Goal: Task Accomplishment & Management: Manage account settings

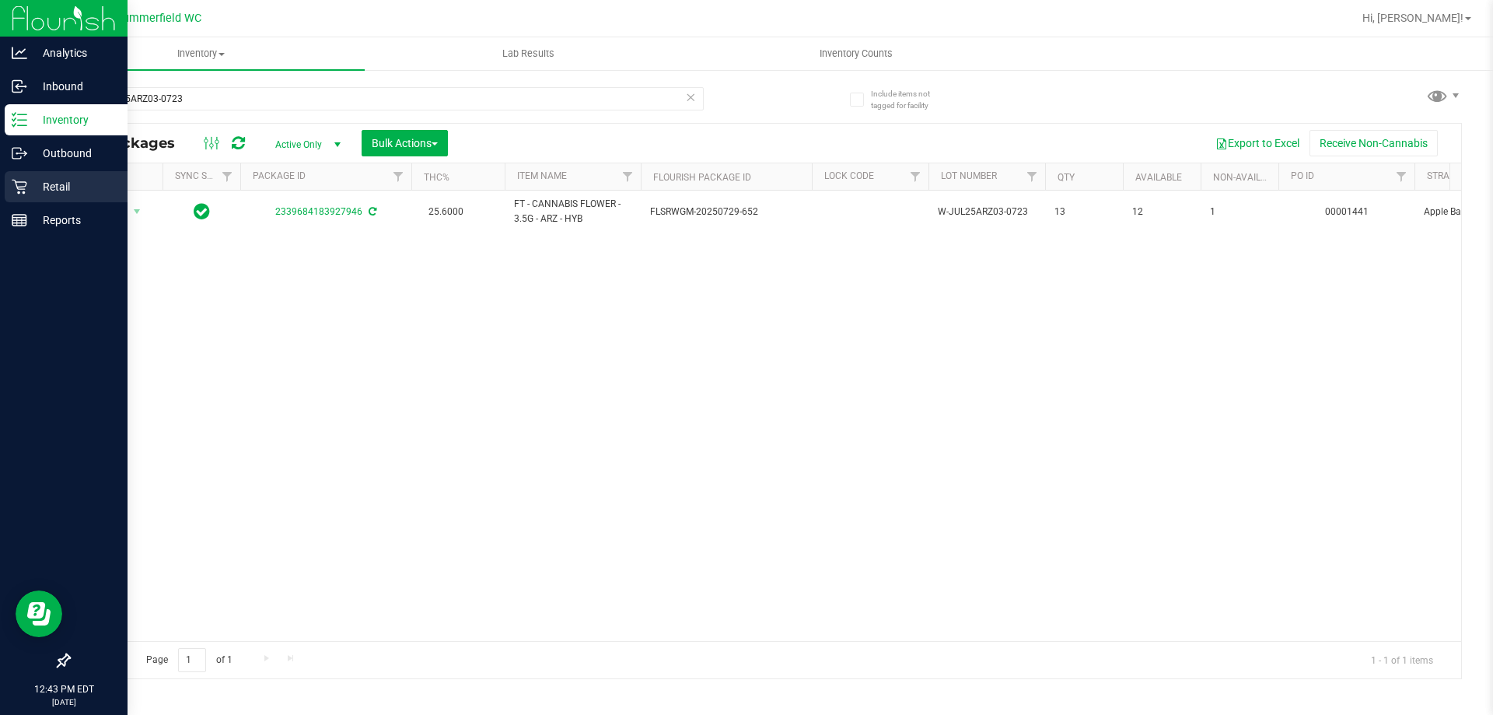
click at [74, 183] on p "Retail" at bounding box center [73, 186] width 93 height 19
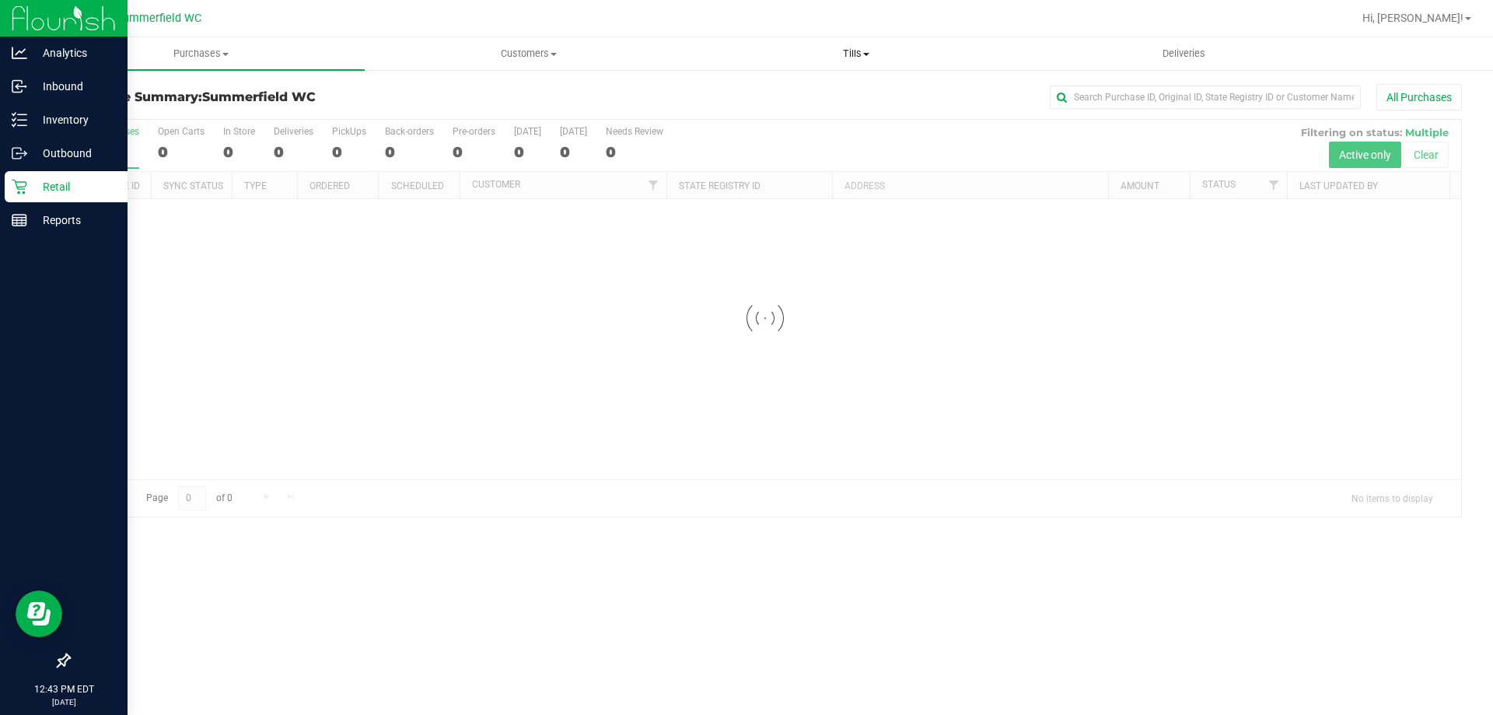
click at [855, 51] on span "Tills" at bounding box center [856, 54] width 326 height 14
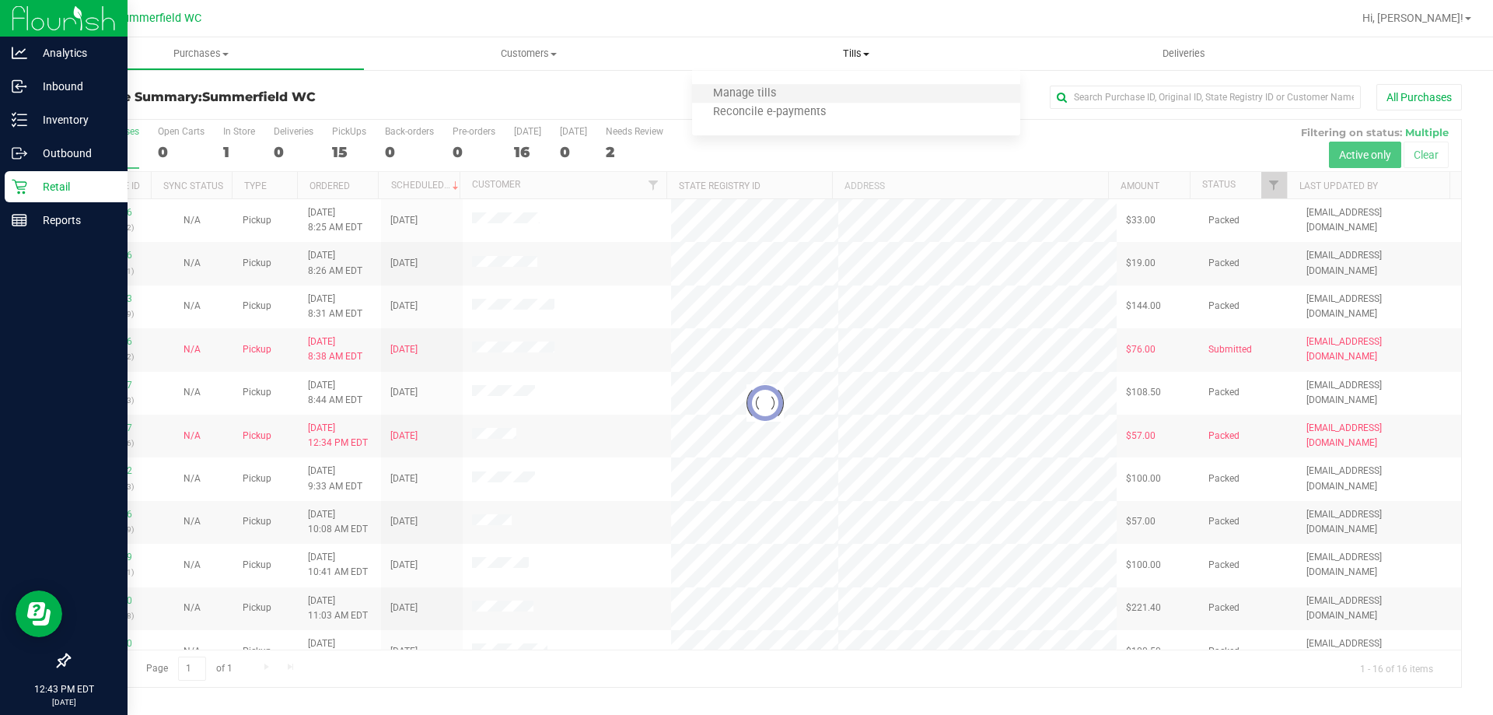
click at [825, 92] on li "Manage tills" at bounding box center [855, 94] width 327 height 19
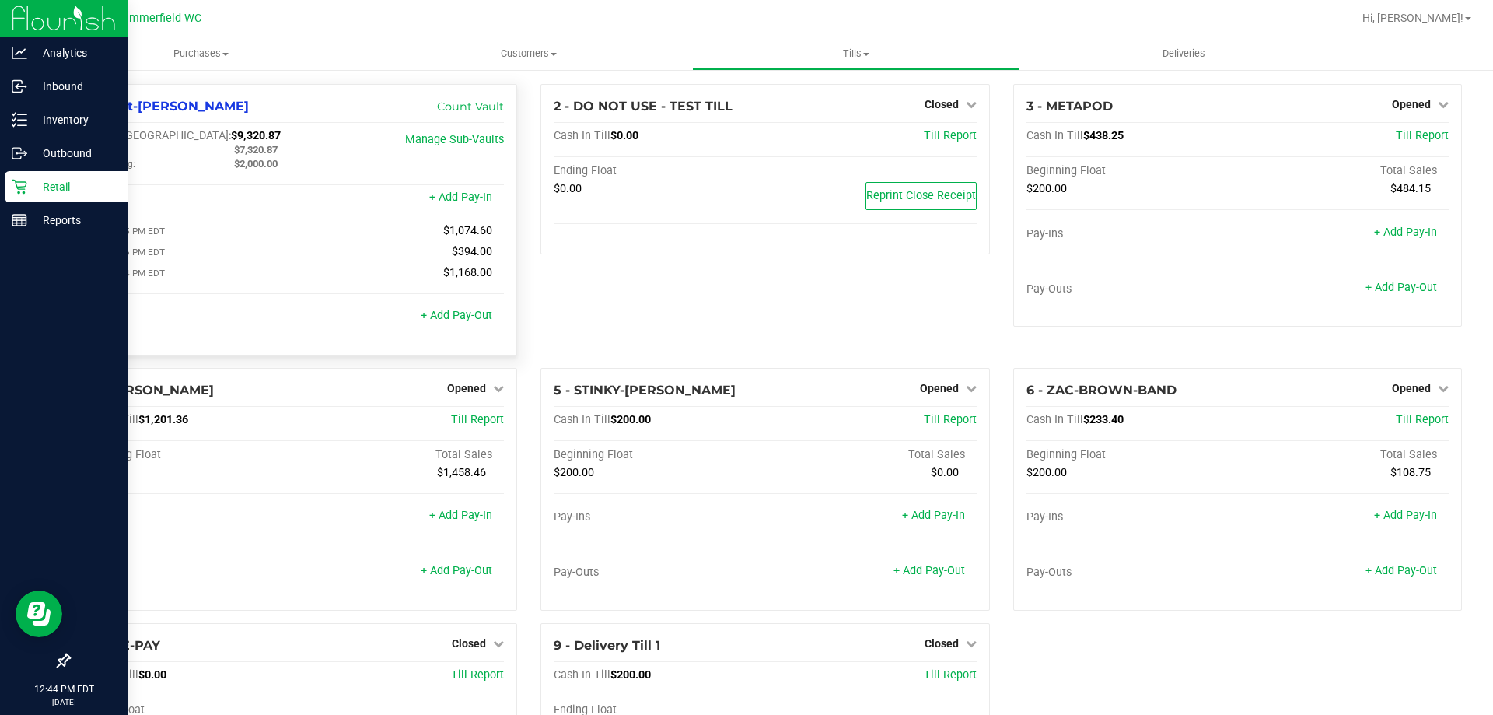
click at [463, 329] on div "Pay-Outs + Add Pay-Out" at bounding box center [293, 320] width 422 height 21
click at [467, 322] on link "+ Add Pay-Out" at bounding box center [457, 315] width 72 height 13
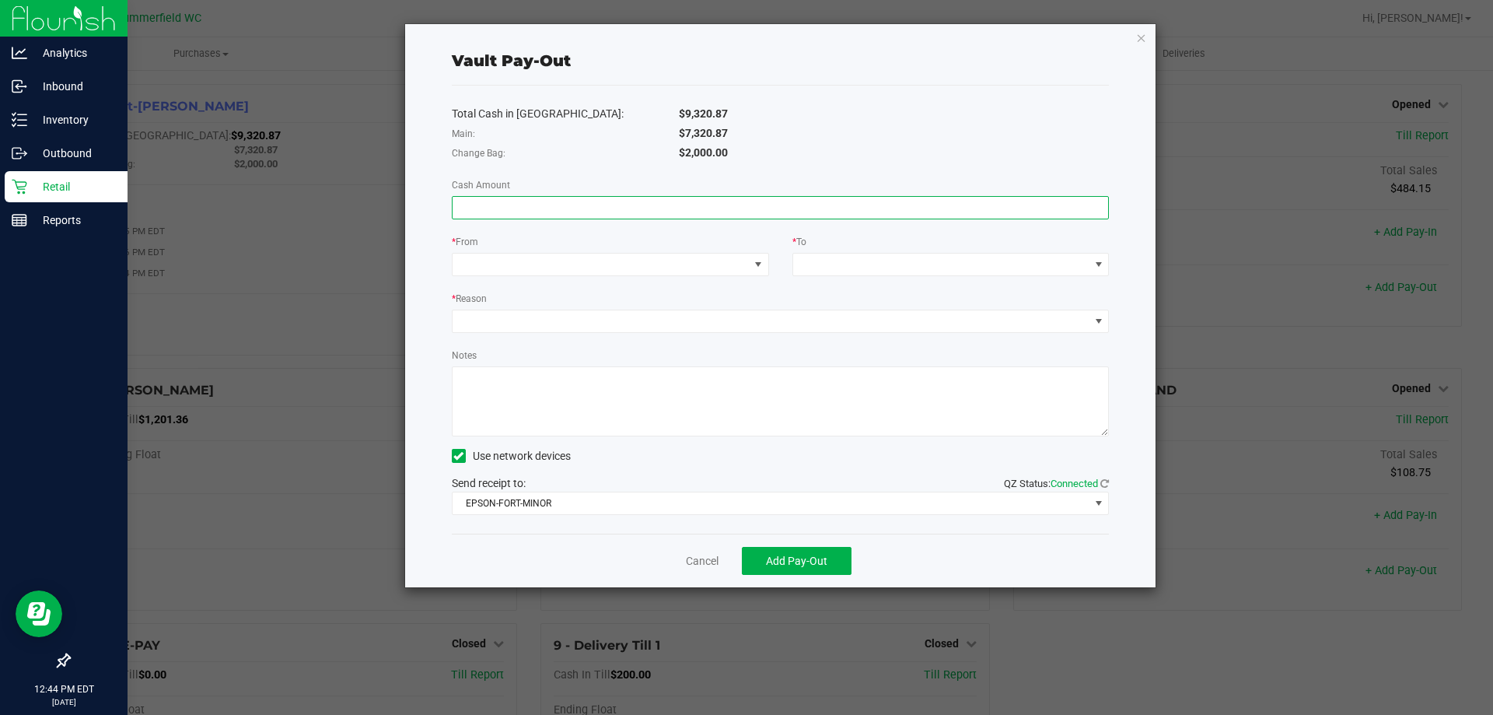
click at [724, 210] on input at bounding box center [781, 208] width 656 height 22
type input "$7,320.87"
click at [622, 264] on span at bounding box center [601, 265] width 296 height 22
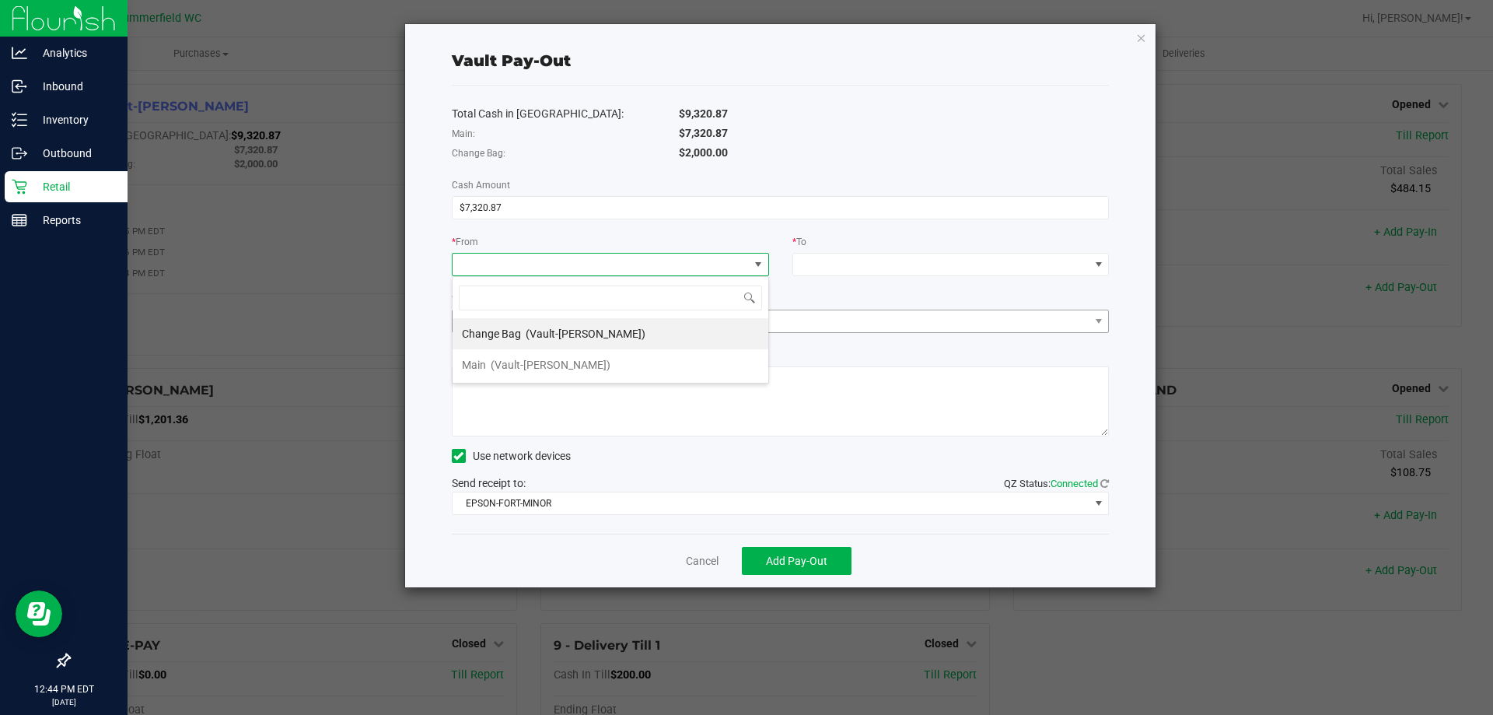
drag, startPoint x: 557, startPoint y: 361, endPoint x: 735, endPoint y: 317, distance: 183.3
click at [564, 362] on span "(Vault-[PERSON_NAME])" at bounding box center [551, 364] width 120 height 12
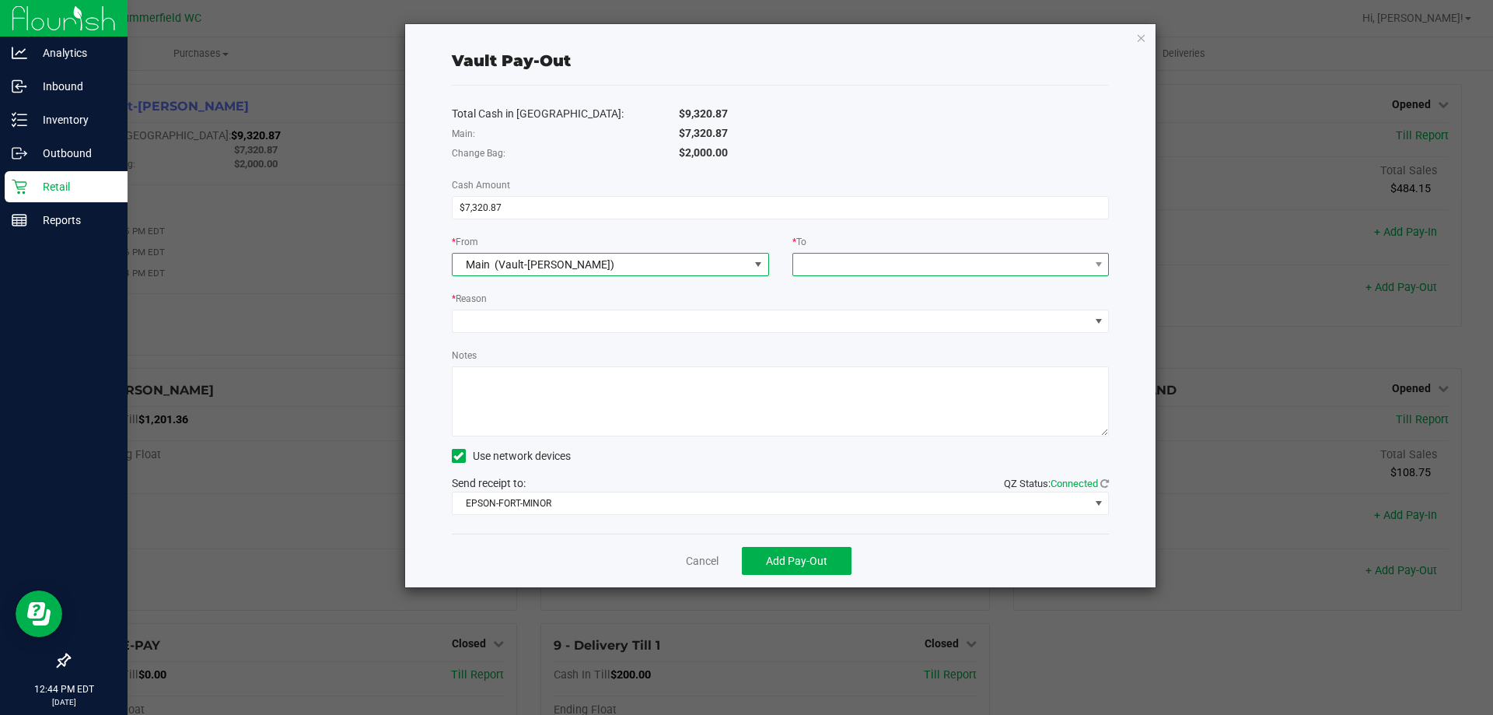
click at [865, 262] on span at bounding box center [941, 265] width 296 height 22
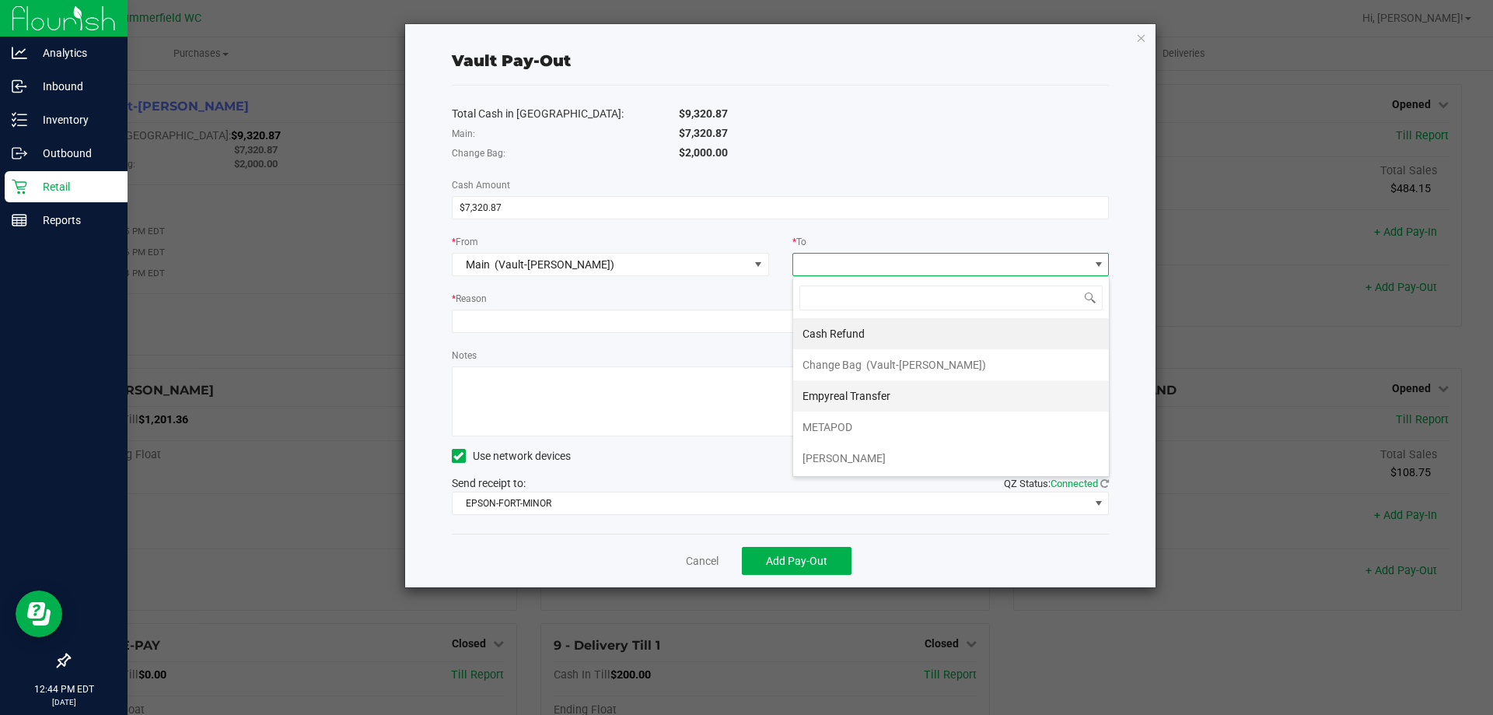
click at [872, 396] on span "Empyreal Transfer" at bounding box center [847, 396] width 88 height 12
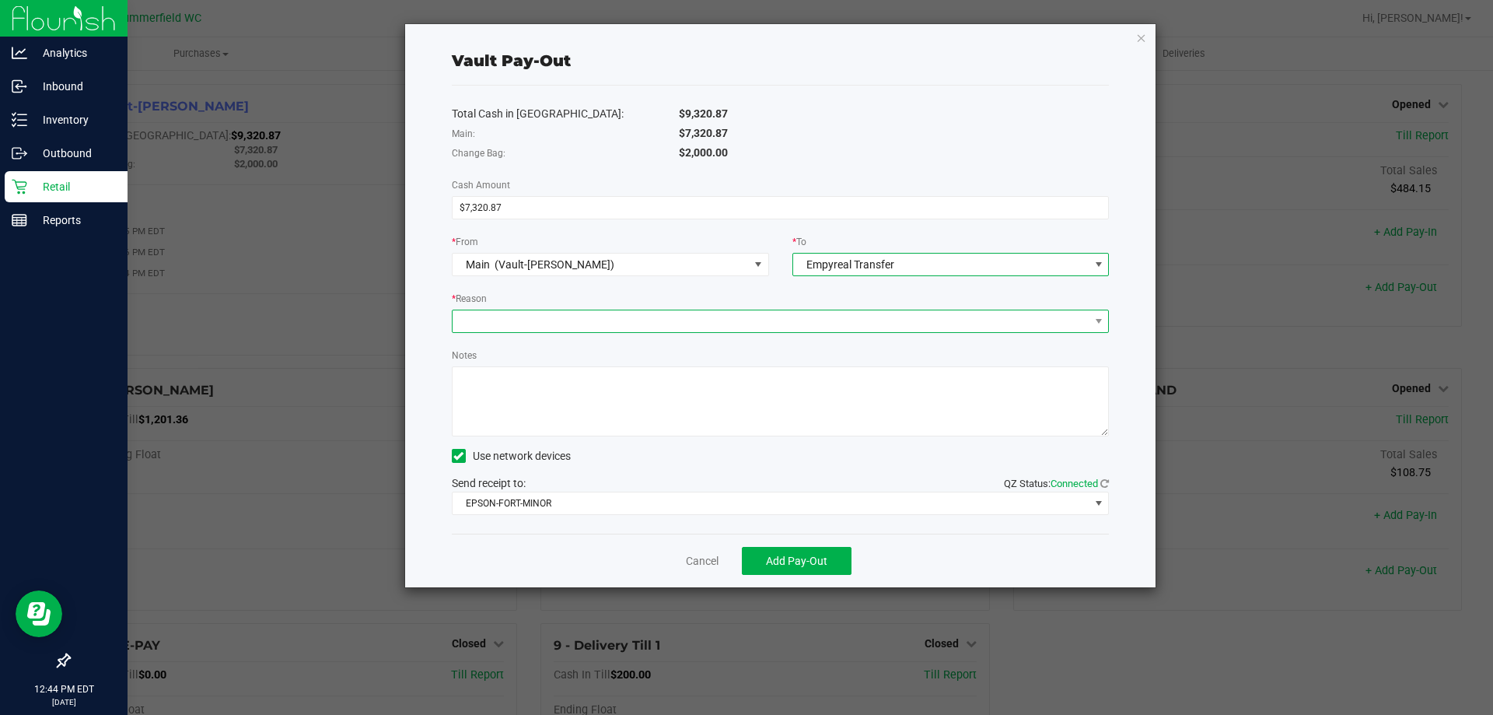
click at [706, 323] on span at bounding box center [771, 321] width 637 height 22
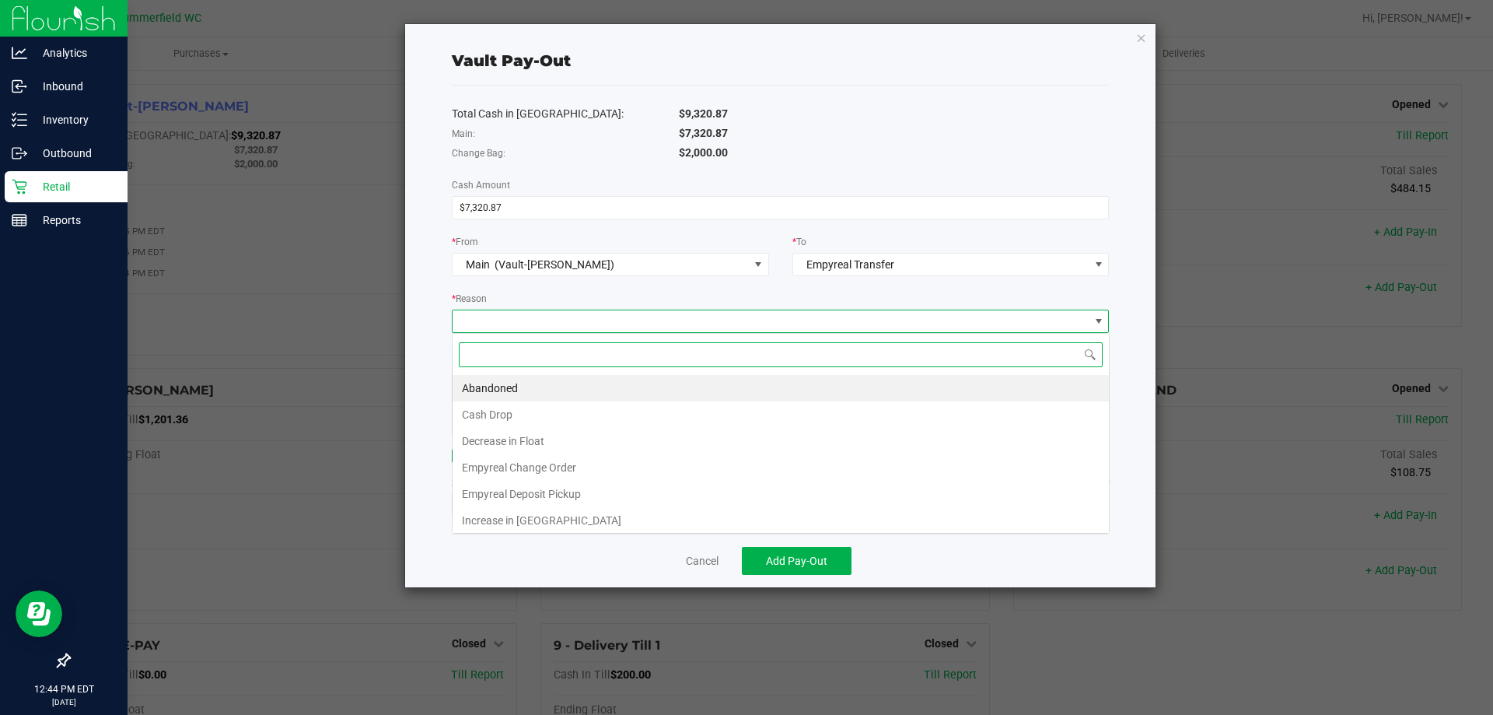
scroll to position [23, 657]
click at [614, 490] on li "Empyreal Deposit Pickup" at bounding box center [781, 494] width 656 height 26
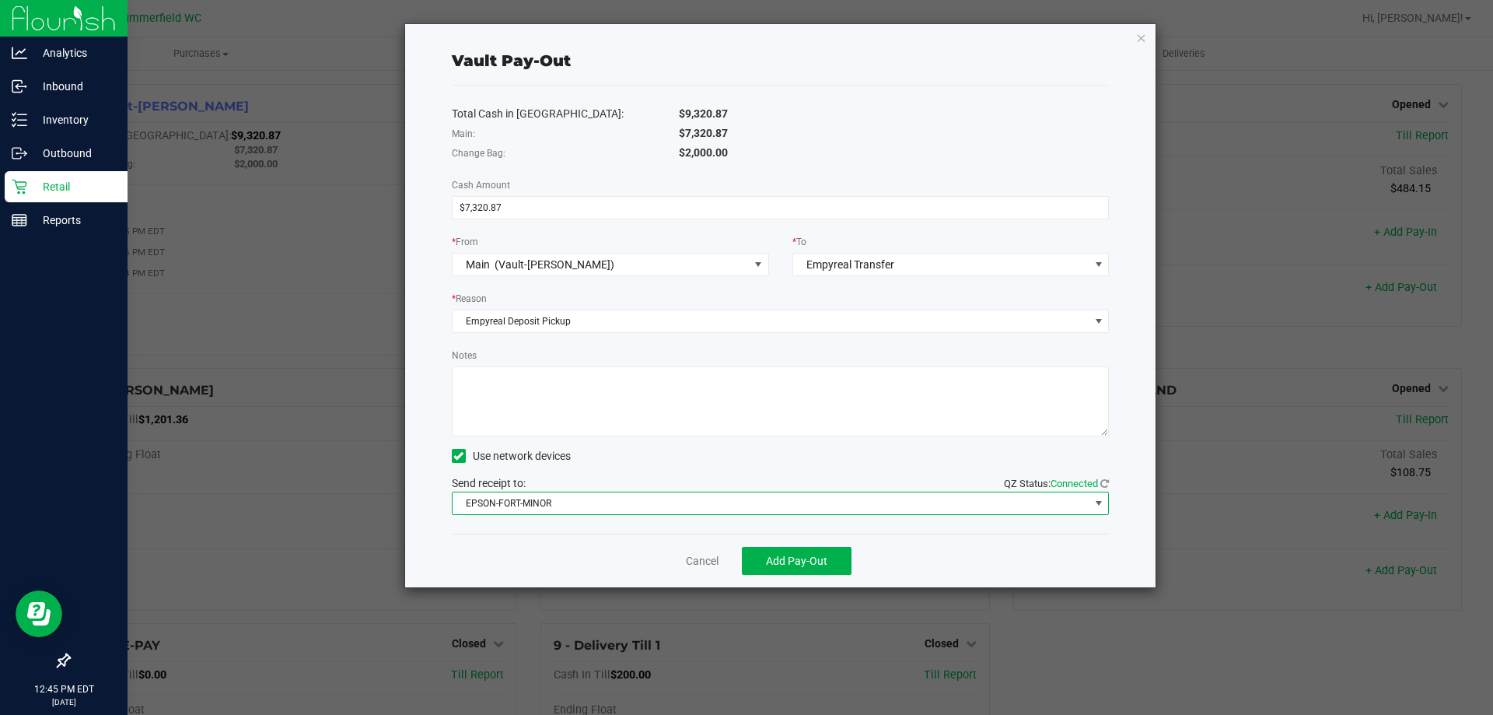
click at [617, 496] on span "EPSON-FORT-MINOR" at bounding box center [771, 503] width 637 height 22
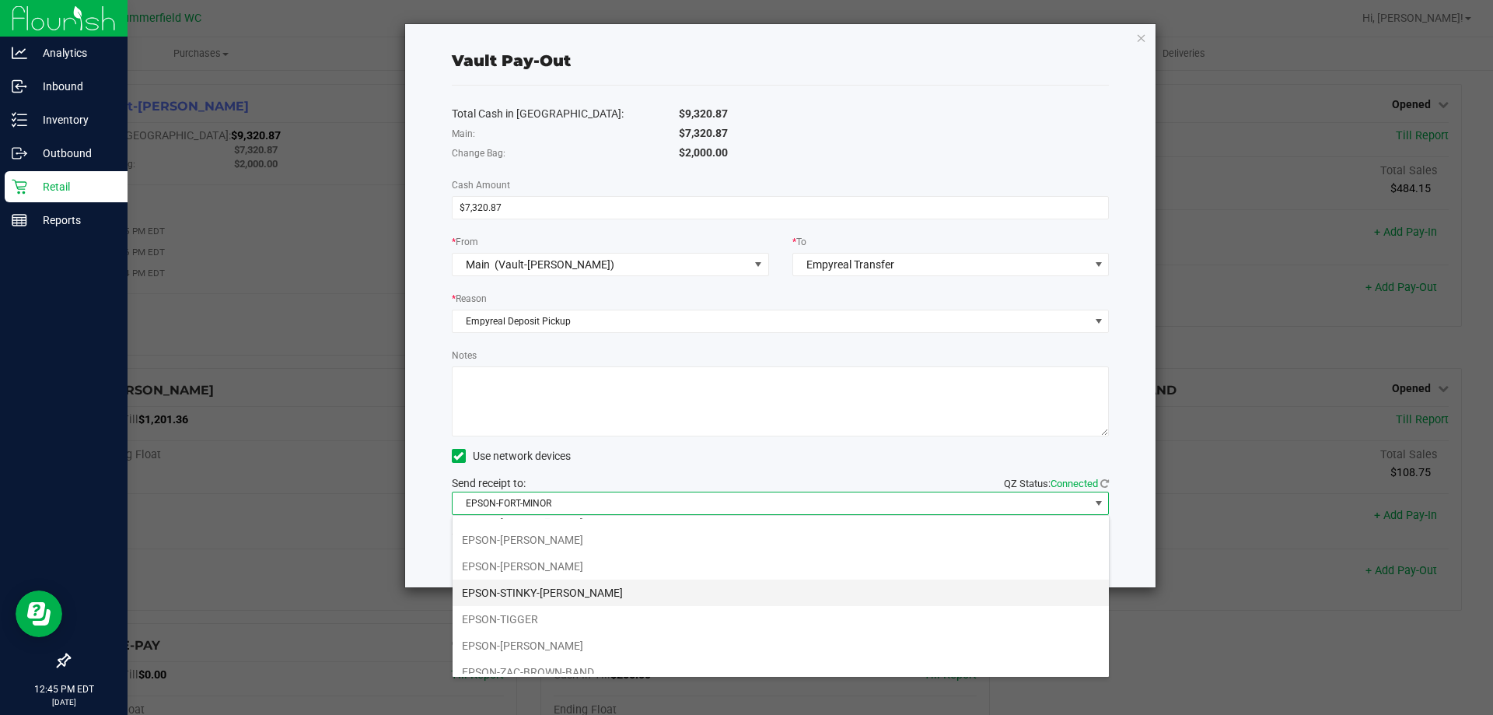
scroll to position [188, 0]
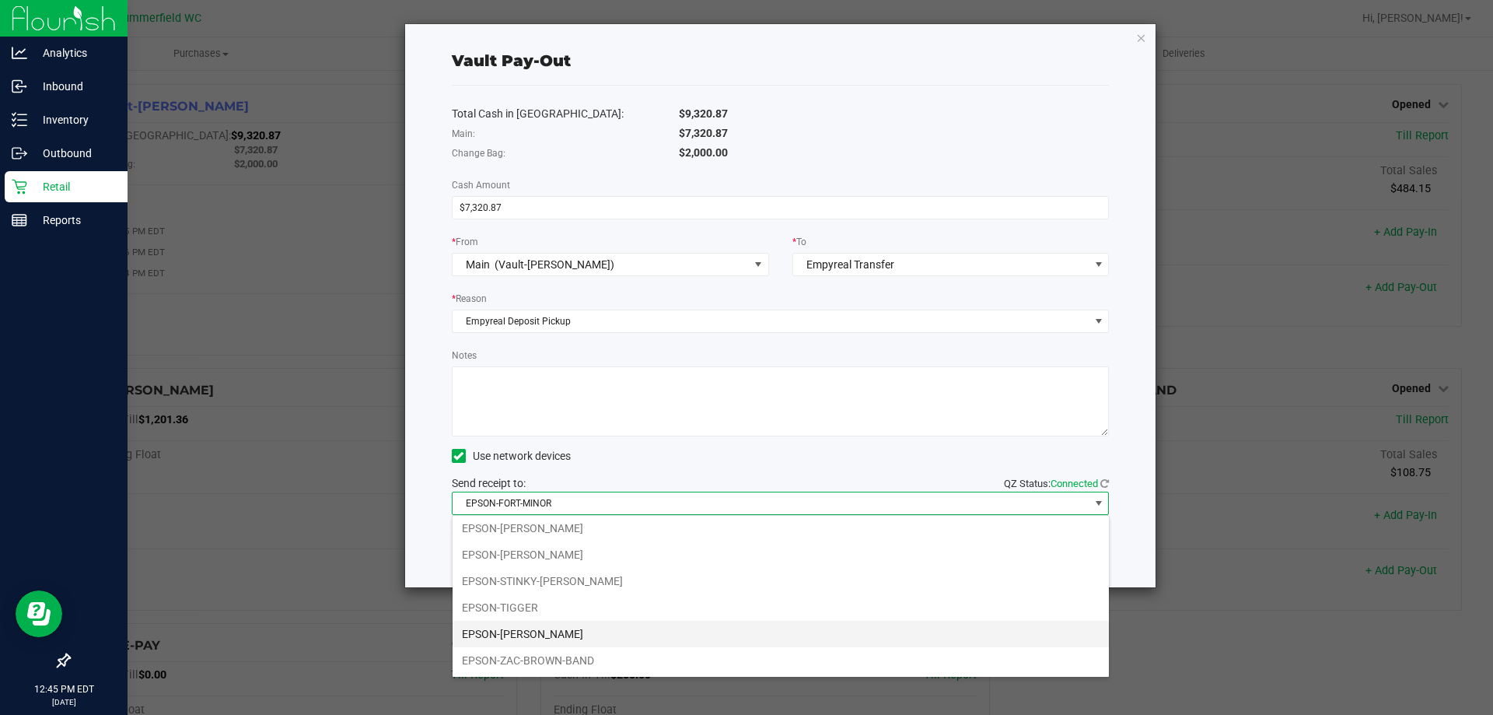
click at [612, 628] on li "EPSON-[PERSON_NAME]" at bounding box center [781, 634] width 656 height 26
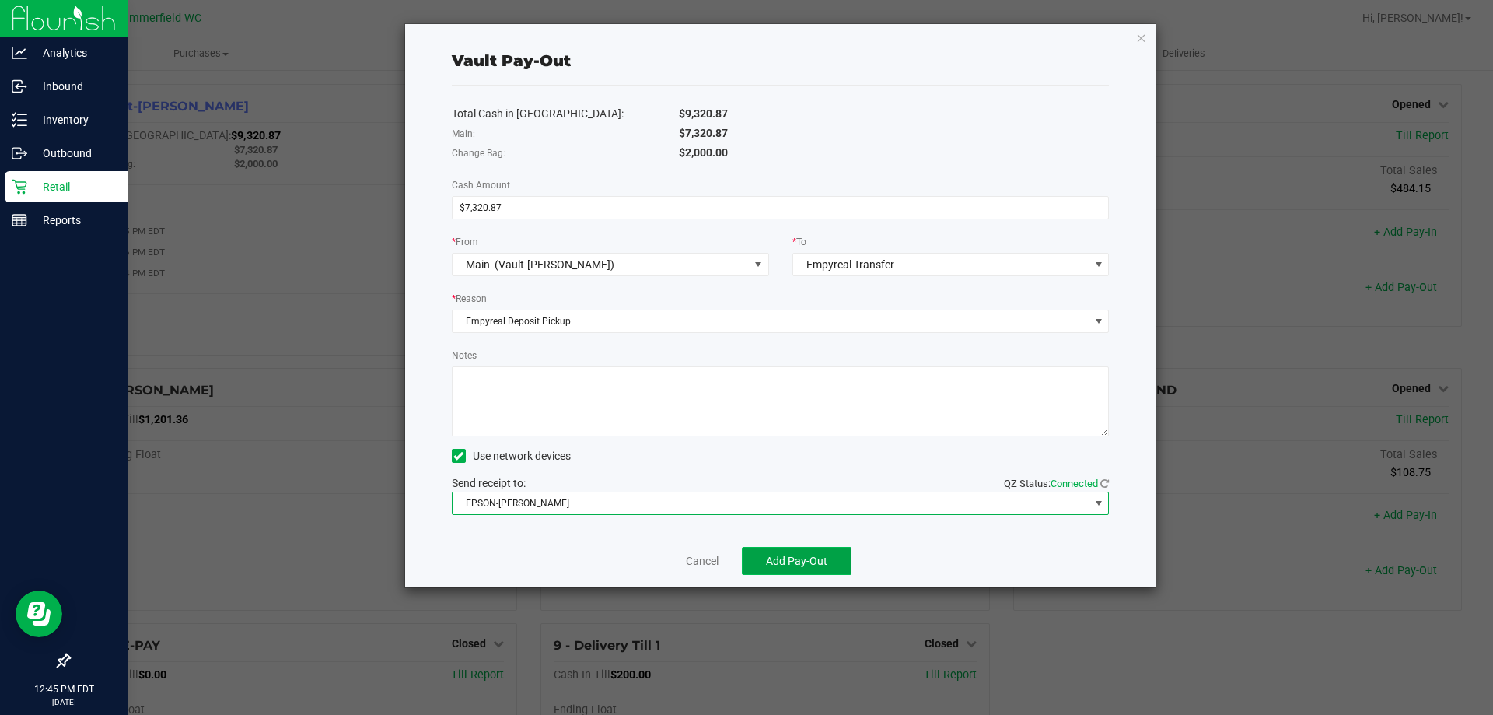
click at [777, 564] on span "Add Pay-Out" at bounding box center [796, 560] width 61 height 12
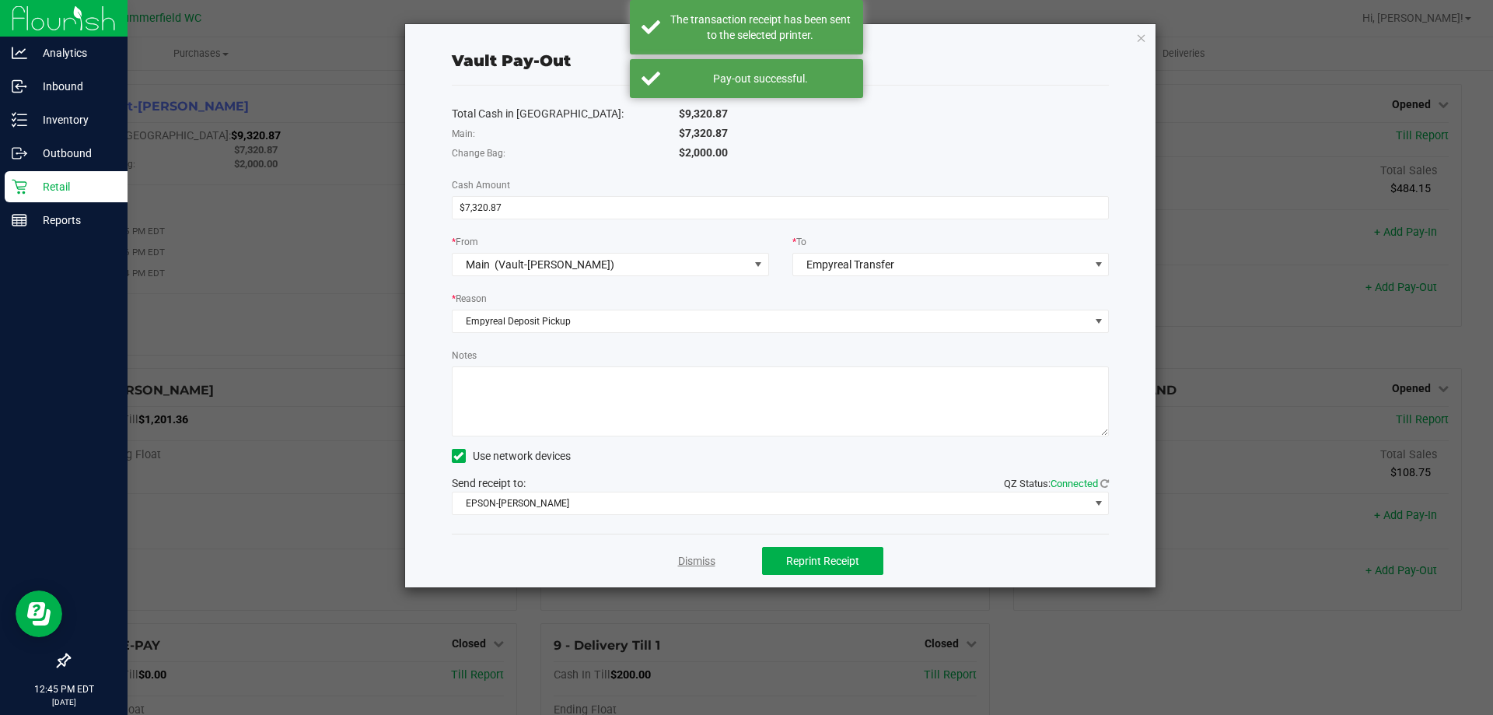
click at [691, 567] on link "Dismiss" at bounding box center [696, 561] width 37 height 16
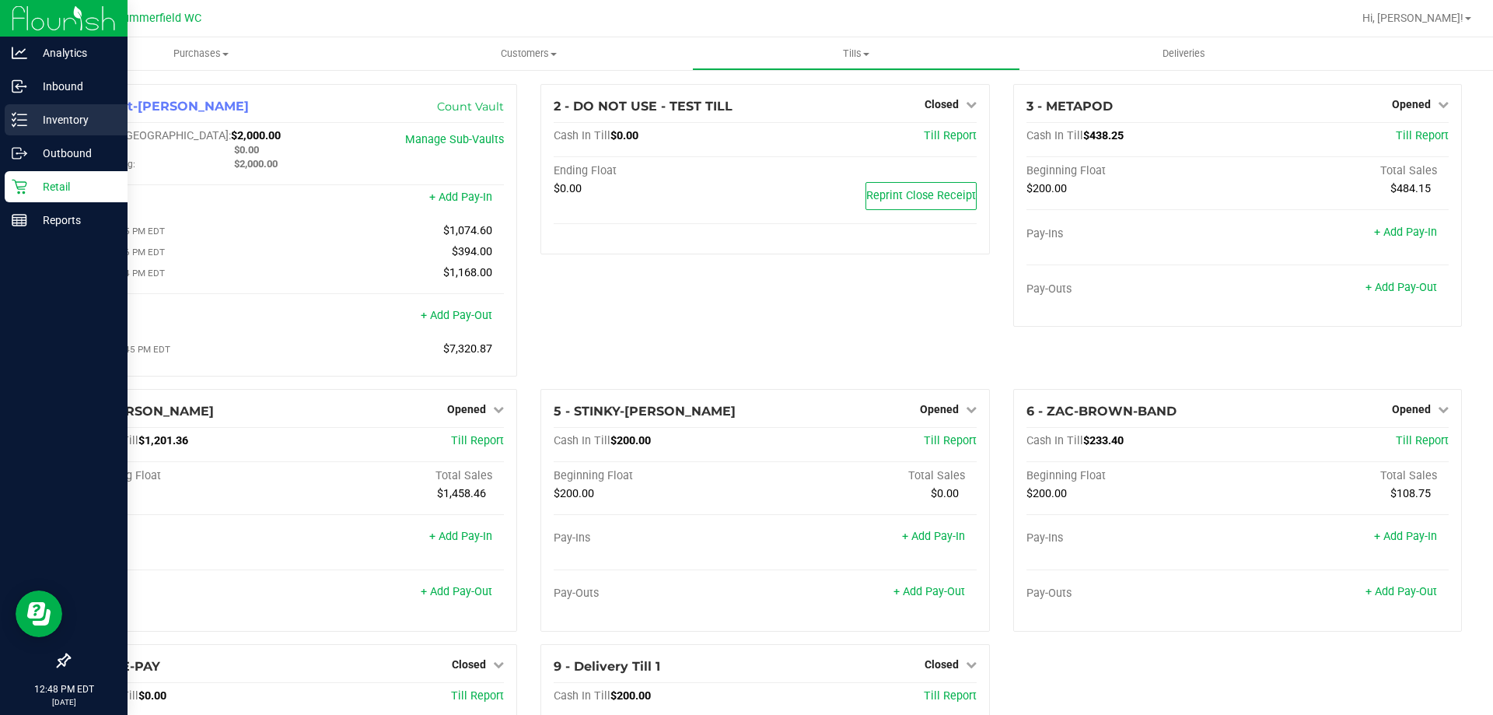
click at [61, 115] on p "Inventory" at bounding box center [73, 119] width 93 height 19
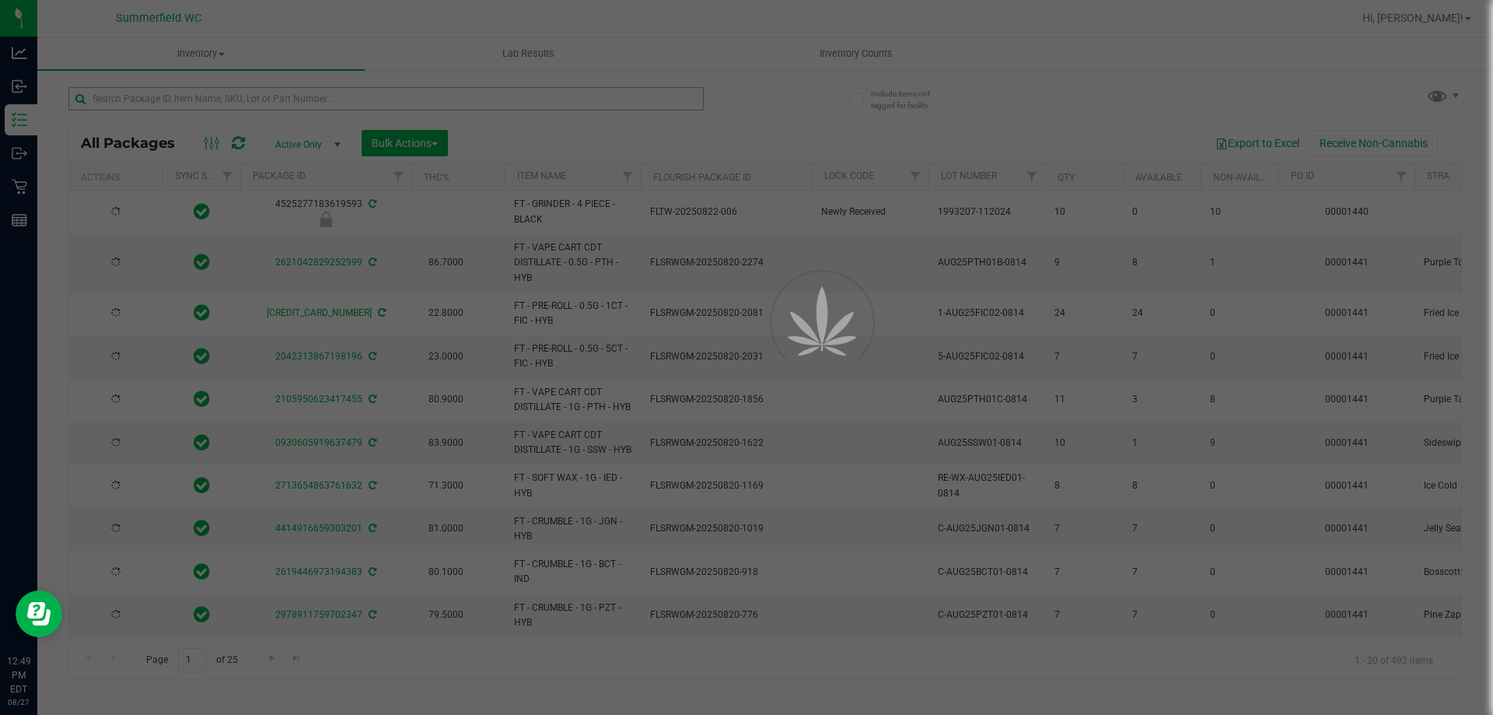
click at [294, 99] on div at bounding box center [746, 357] width 1493 height 715
type input "[DATE]"
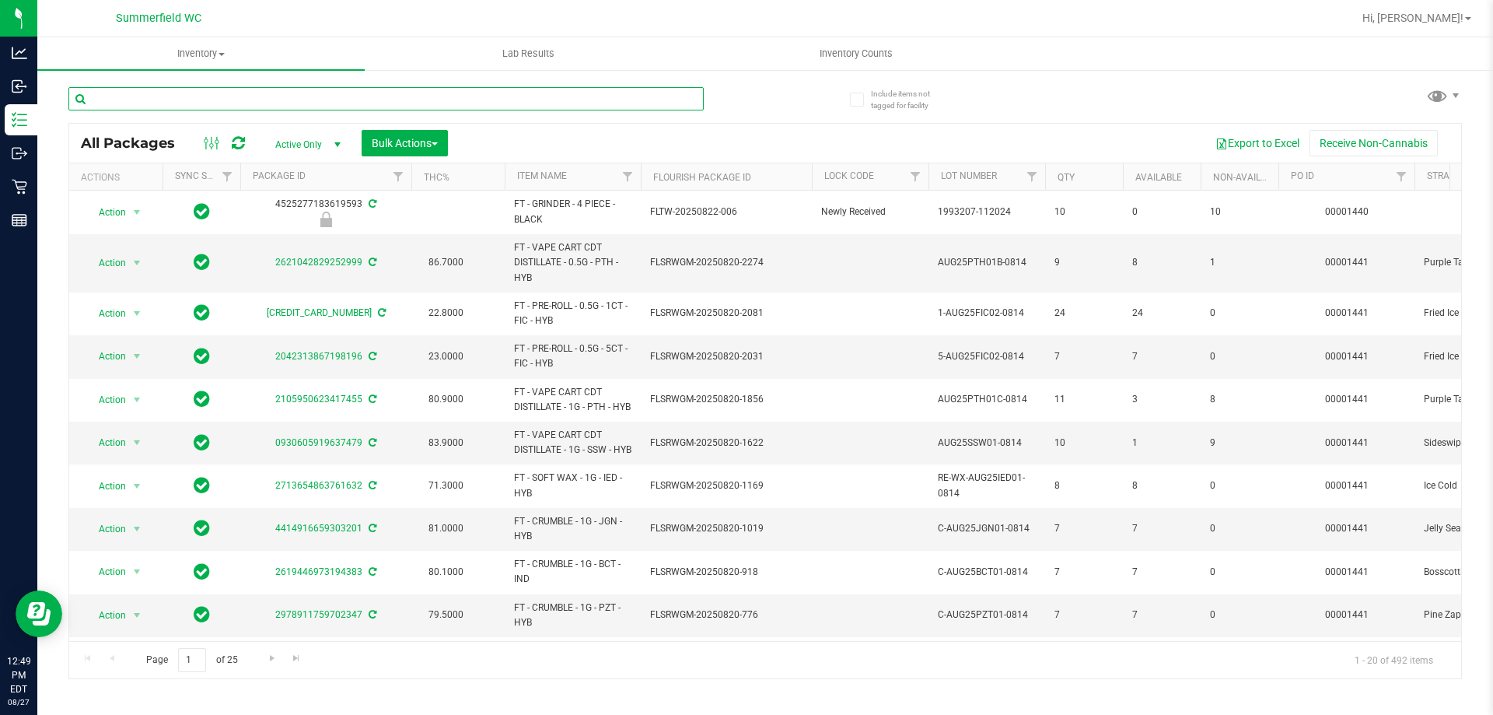
click at [294, 99] on input "text" at bounding box center [385, 98] width 635 height 23
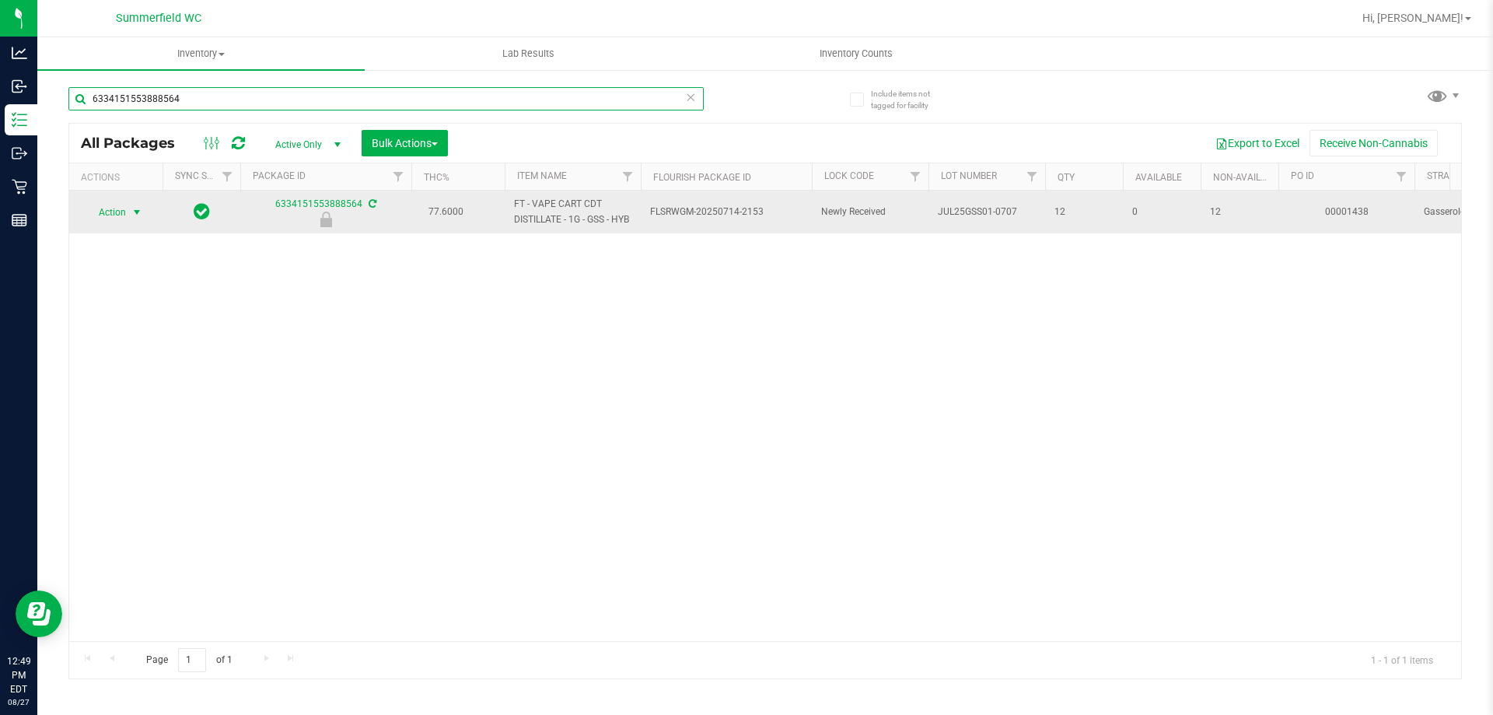
type input "6334151553888564"
click at [135, 214] on span "select" at bounding box center [137, 212] width 12 height 12
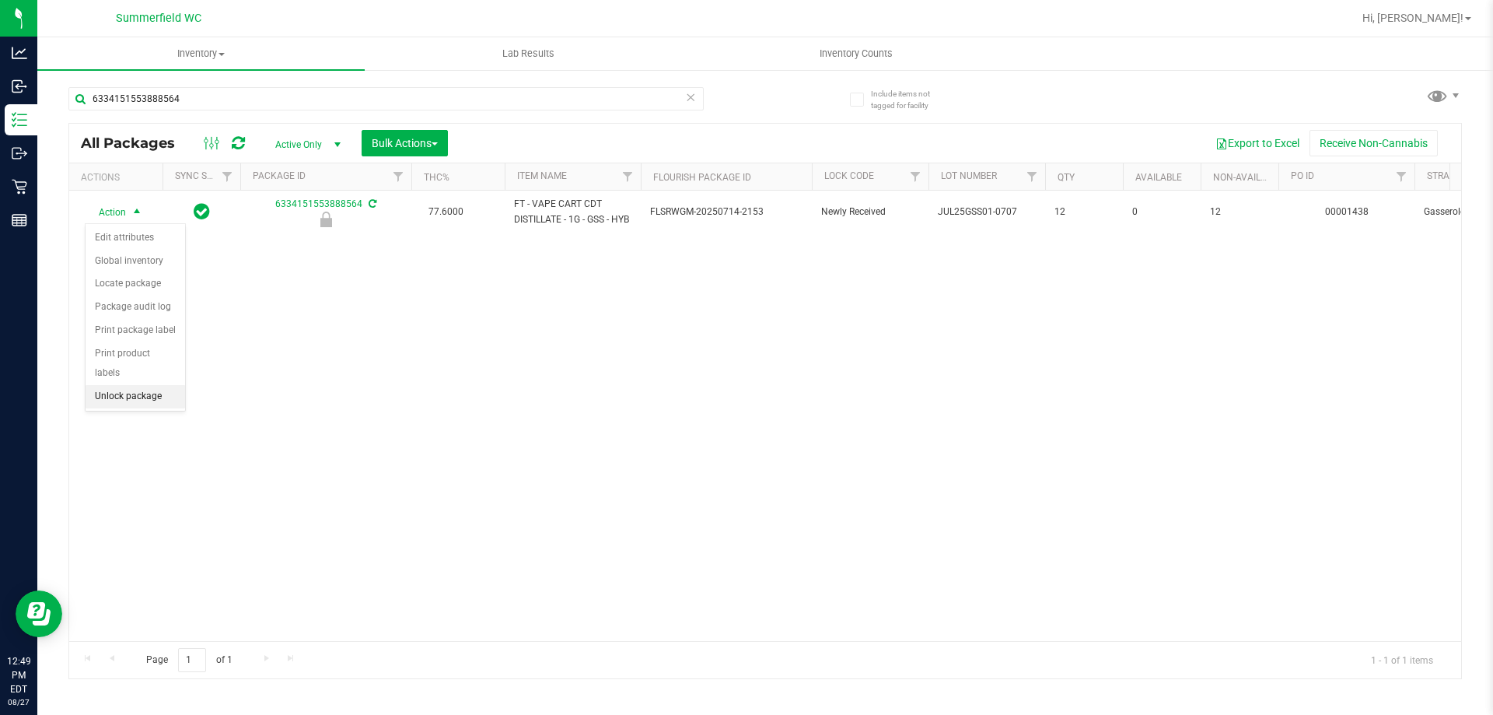
click at [124, 385] on li "Unlock package" at bounding box center [136, 396] width 100 height 23
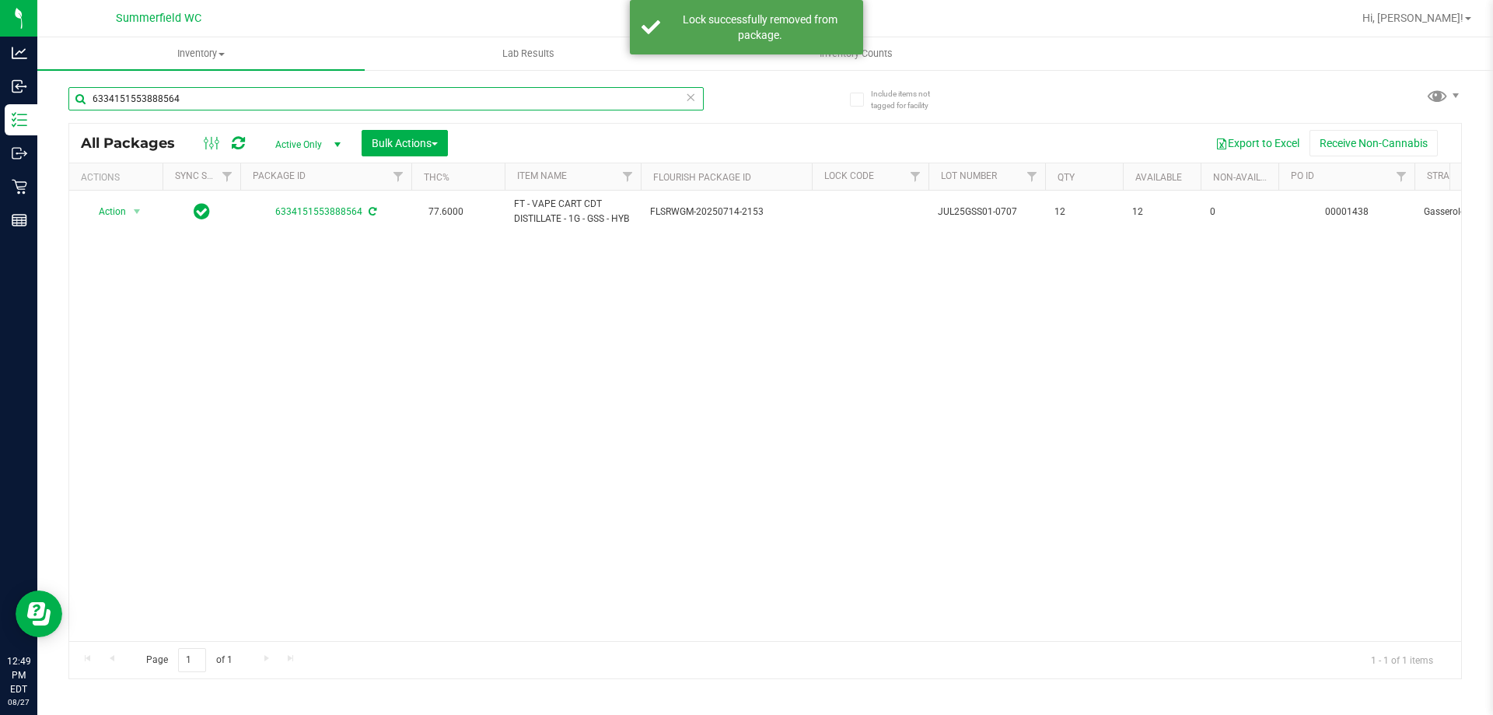
click at [201, 93] on input "6334151553888564" at bounding box center [385, 98] width 635 height 23
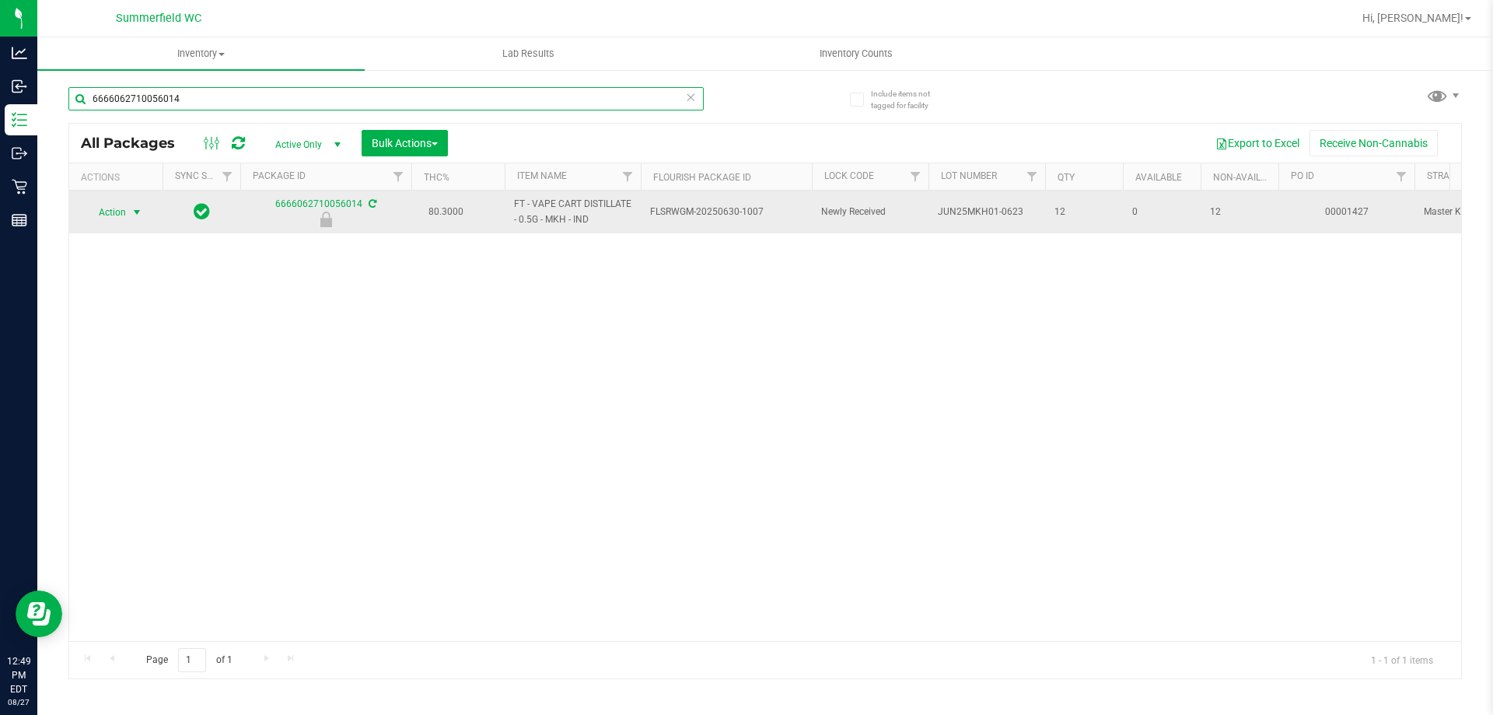
type input "6666062710056014"
click at [137, 215] on span "select" at bounding box center [137, 212] width 12 height 12
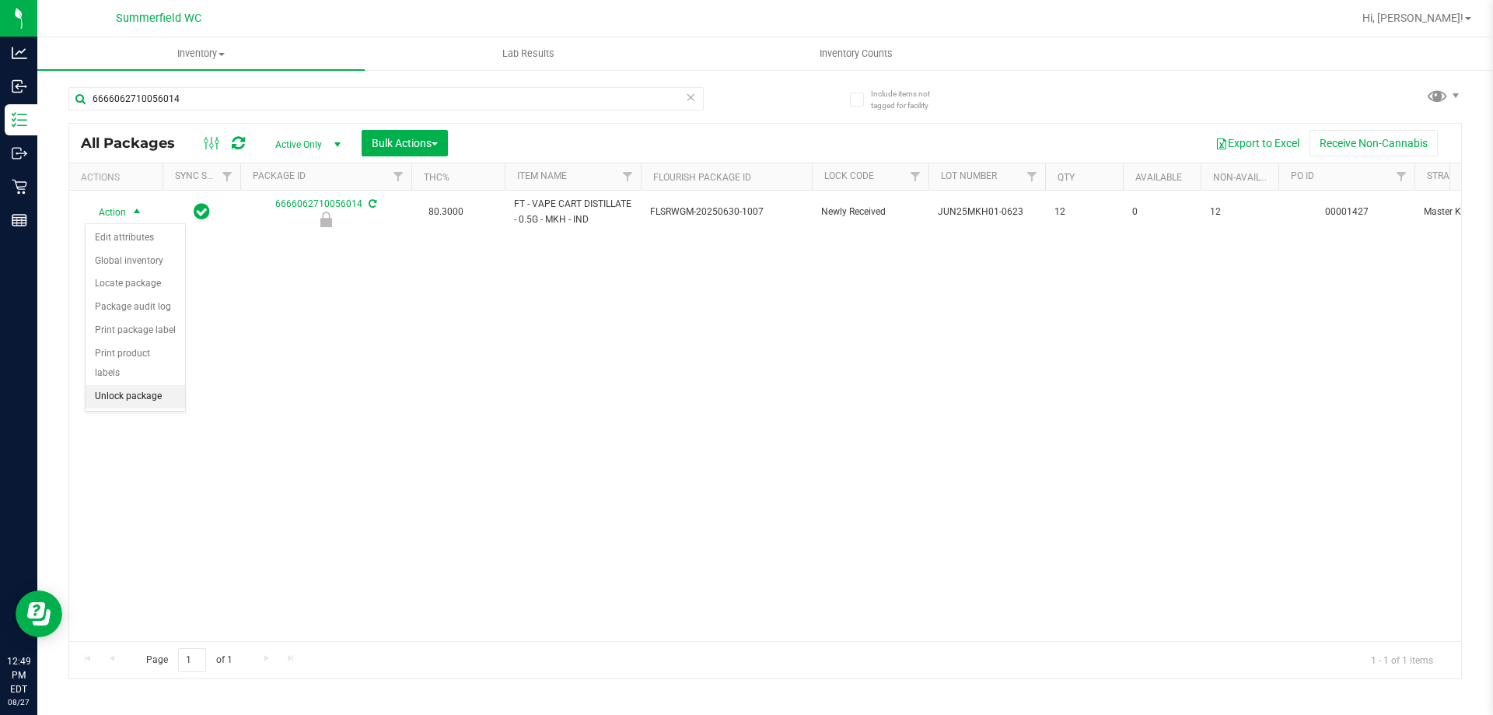
click at [124, 385] on li "Unlock package" at bounding box center [136, 396] width 100 height 23
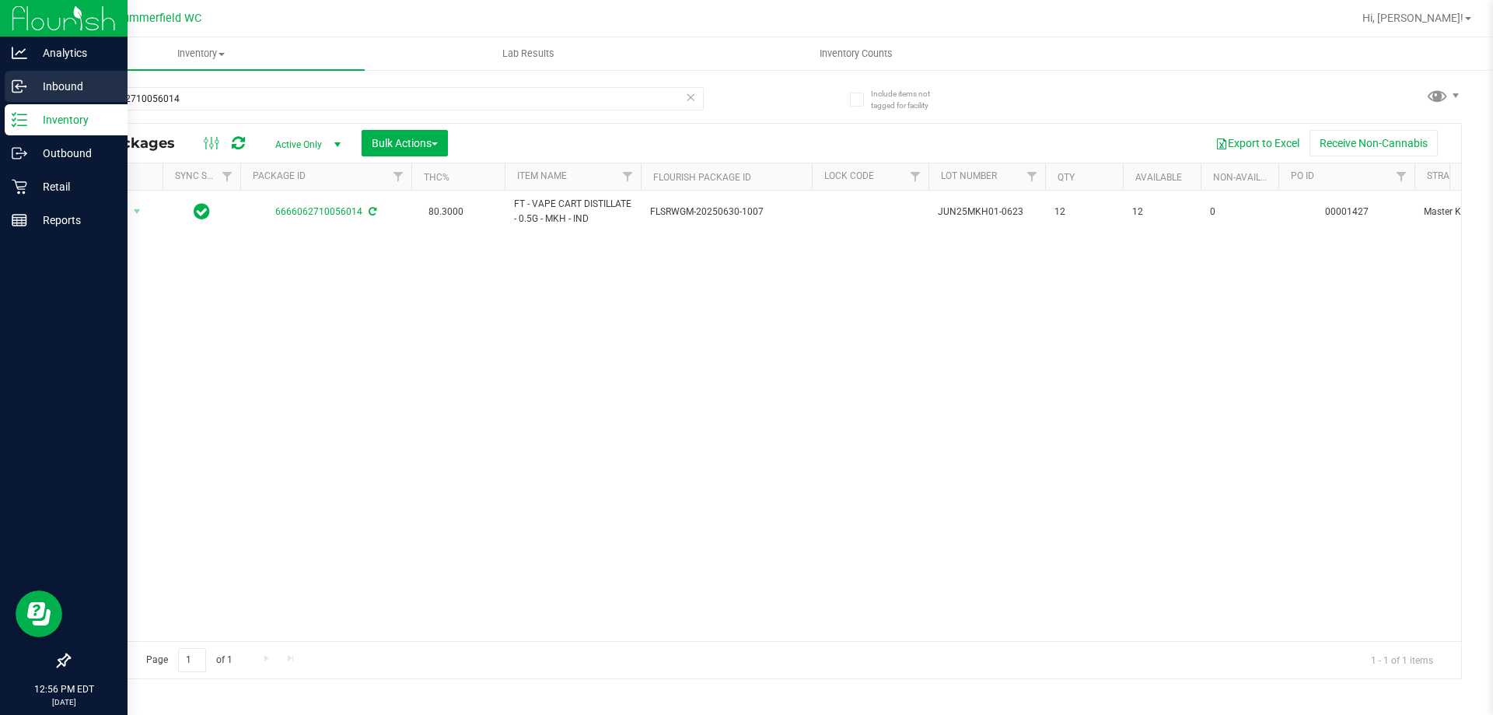
click at [73, 78] on p "Inbound" at bounding box center [73, 86] width 93 height 19
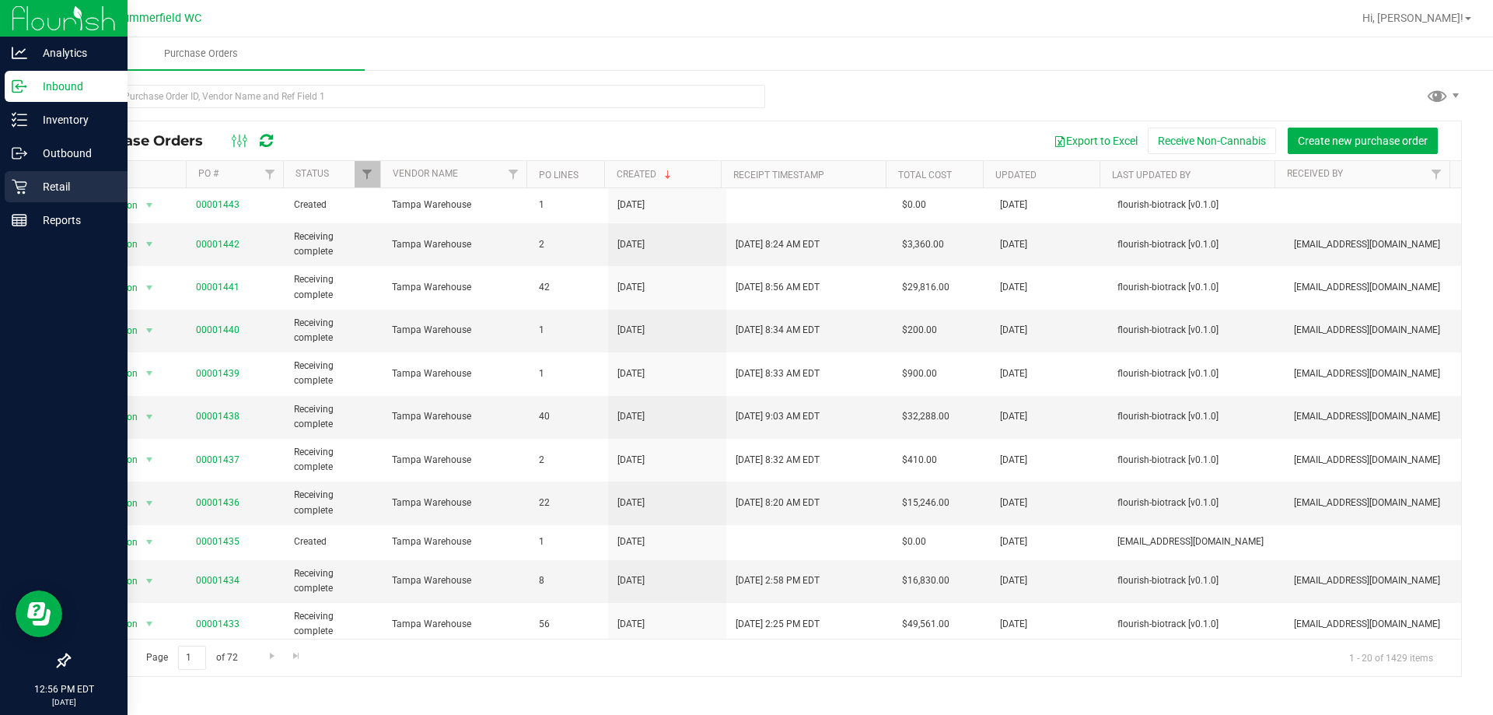
click at [53, 180] on p "Retail" at bounding box center [73, 186] width 93 height 19
